Goal: Information Seeking & Learning: Learn about a topic

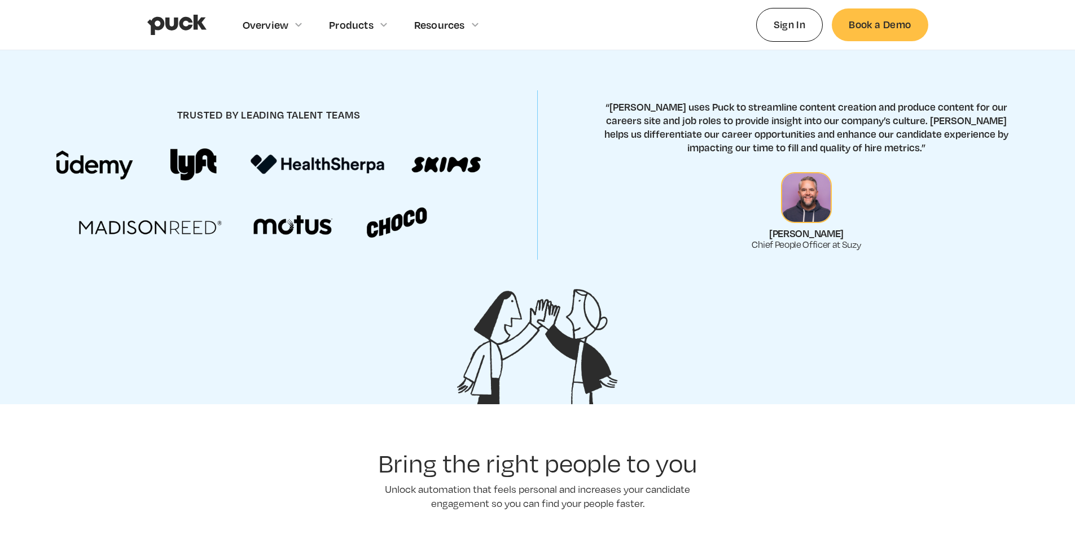
scroll to position [564, 0]
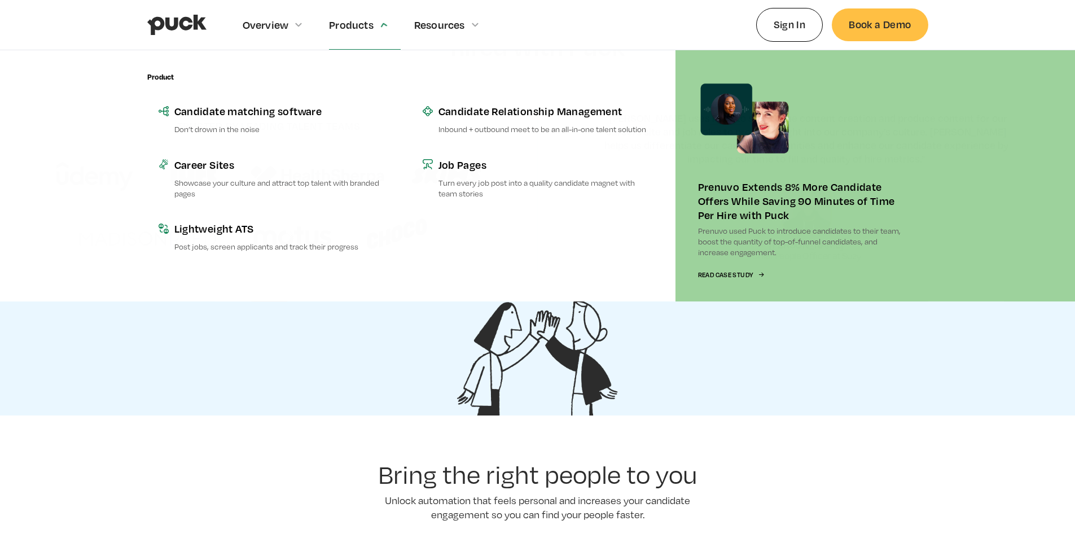
click at [351, 27] on div "Products" at bounding box center [351, 25] width 45 height 12
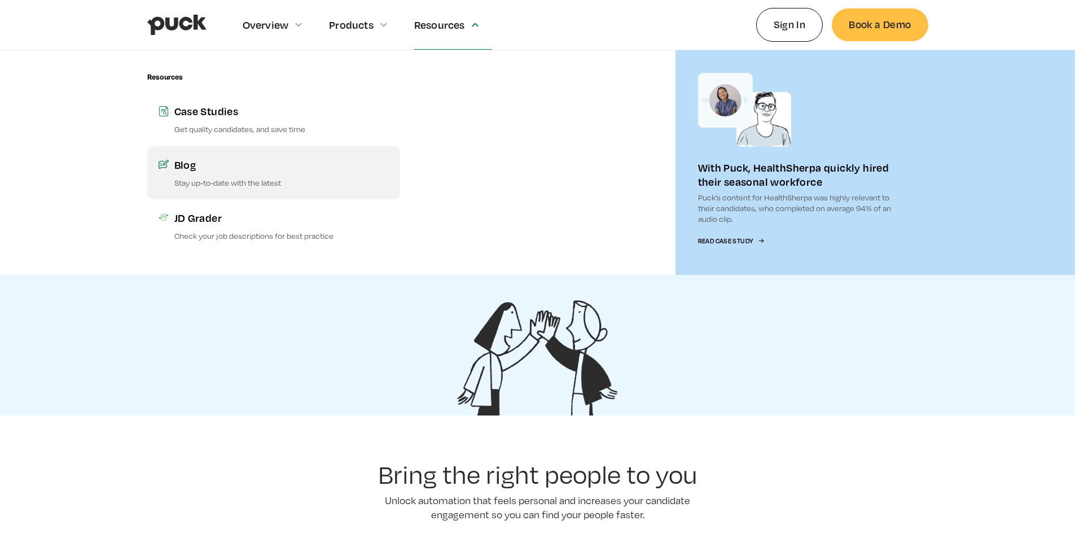
click at [181, 165] on div "Blog" at bounding box center [281, 164] width 214 height 14
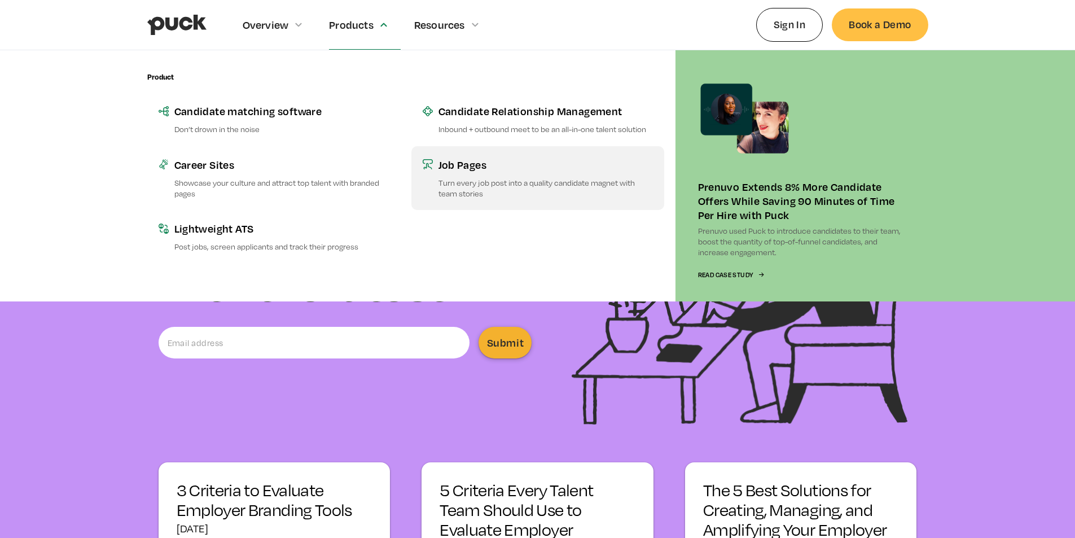
click at [471, 183] on p "Turn every job post into a quality candidate magnet with team stories" at bounding box center [545, 187] width 214 height 21
